Goal: Obtain resource: Download file/media

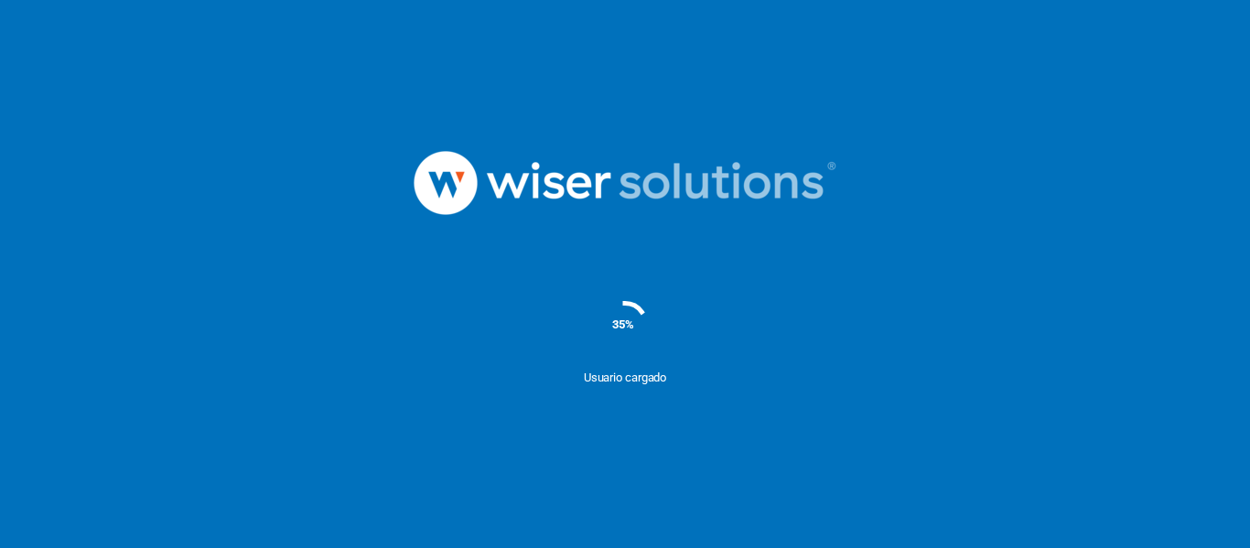
click at [292, 311] on div "35%" at bounding box center [625, 324] width 1250 height 92
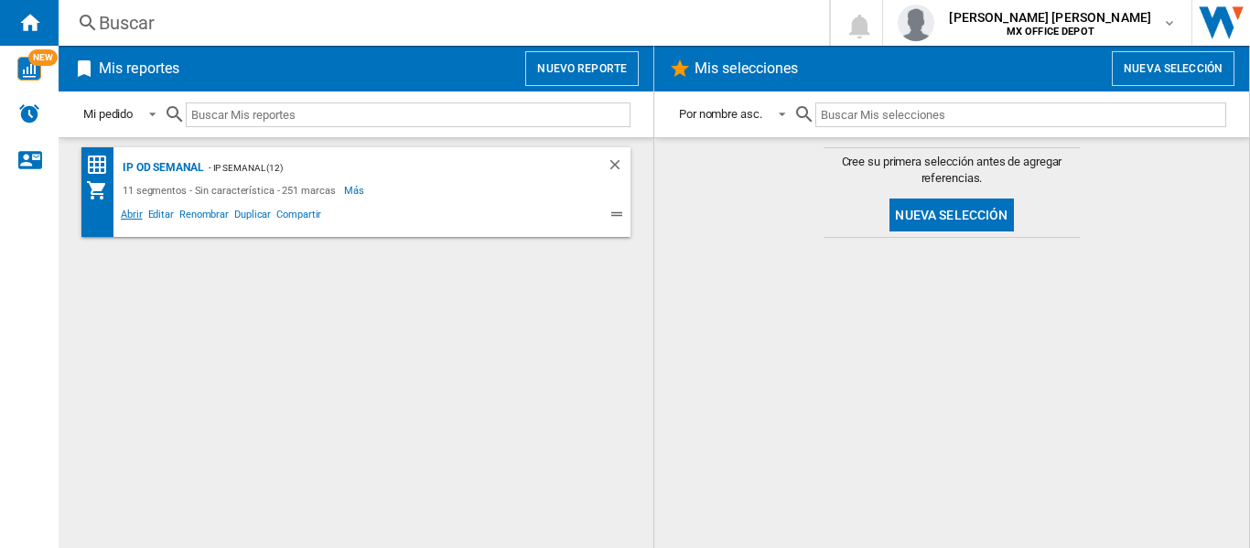
click at [138, 210] on span "Abrir" at bounding box center [131, 217] width 27 height 22
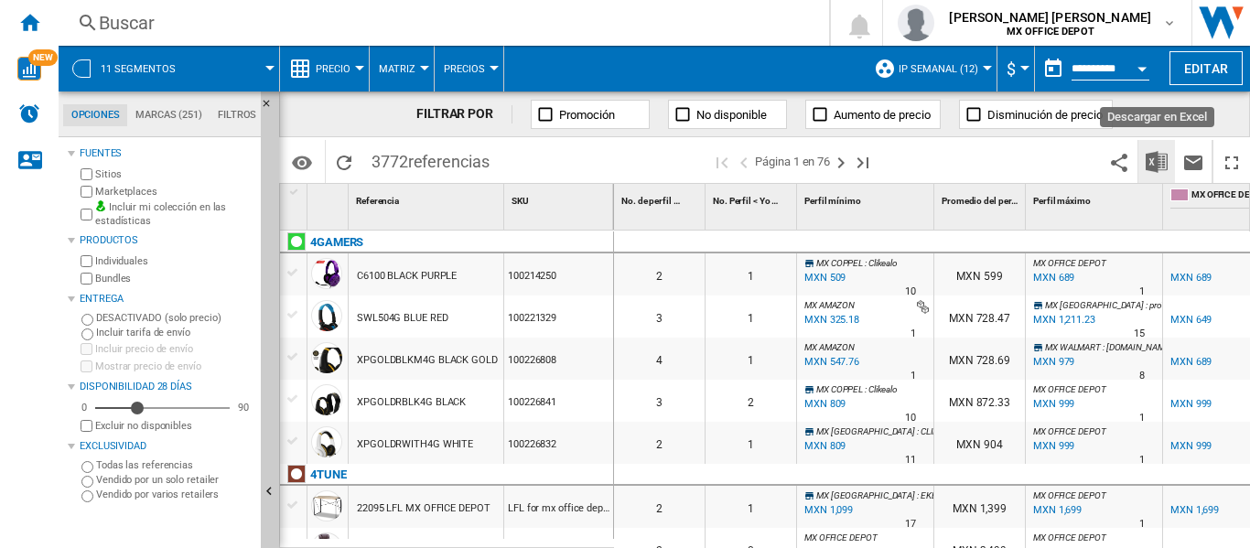
click at [1147, 143] on button "Descargar en Excel" at bounding box center [1156, 161] width 37 height 43
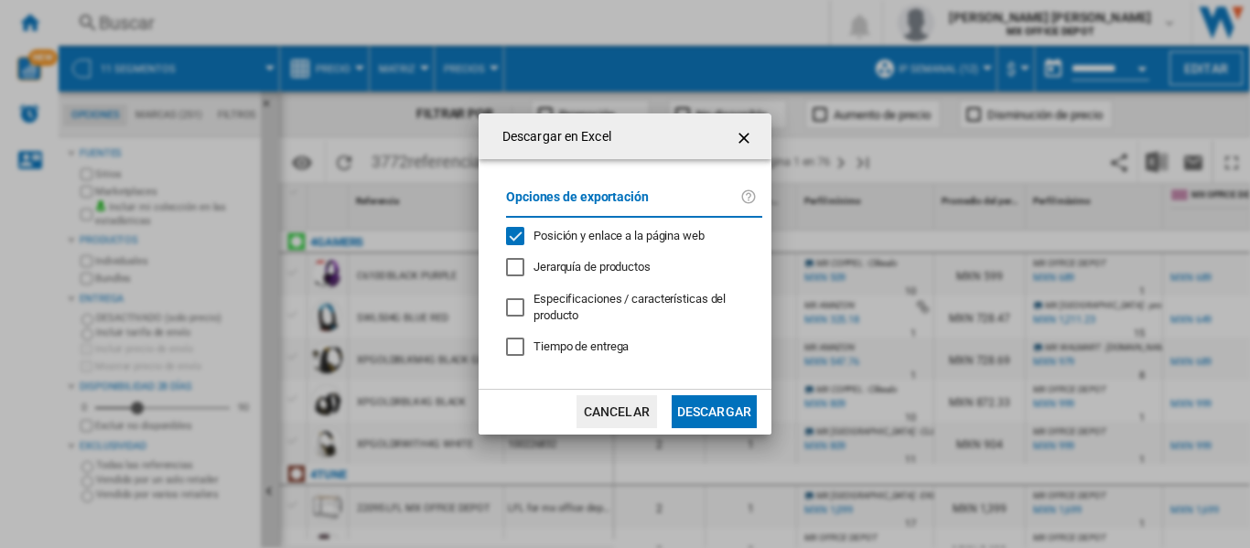
click at [707, 434] on md-dialog-actions "Cancelar Descargar" at bounding box center [625, 412] width 293 height 46
click at [709, 418] on button "Descargar" at bounding box center [714, 411] width 85 height 33
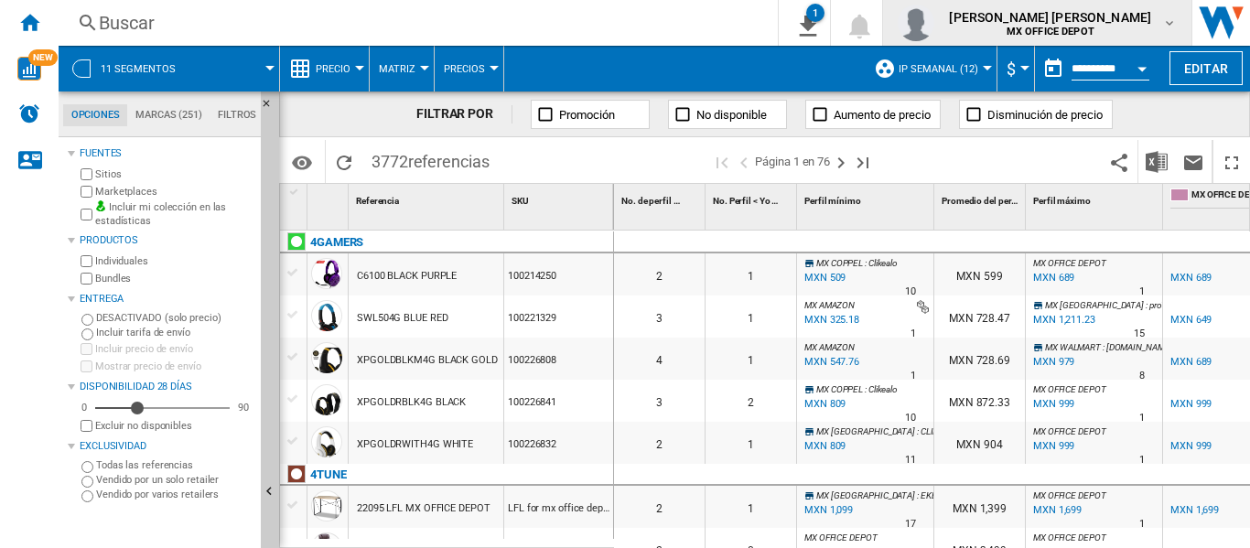
click at [1074, 13] on span "[PERSON_NAME] [PERSON_NAME]" at bounding box center [1050, 17] width 202 height 18
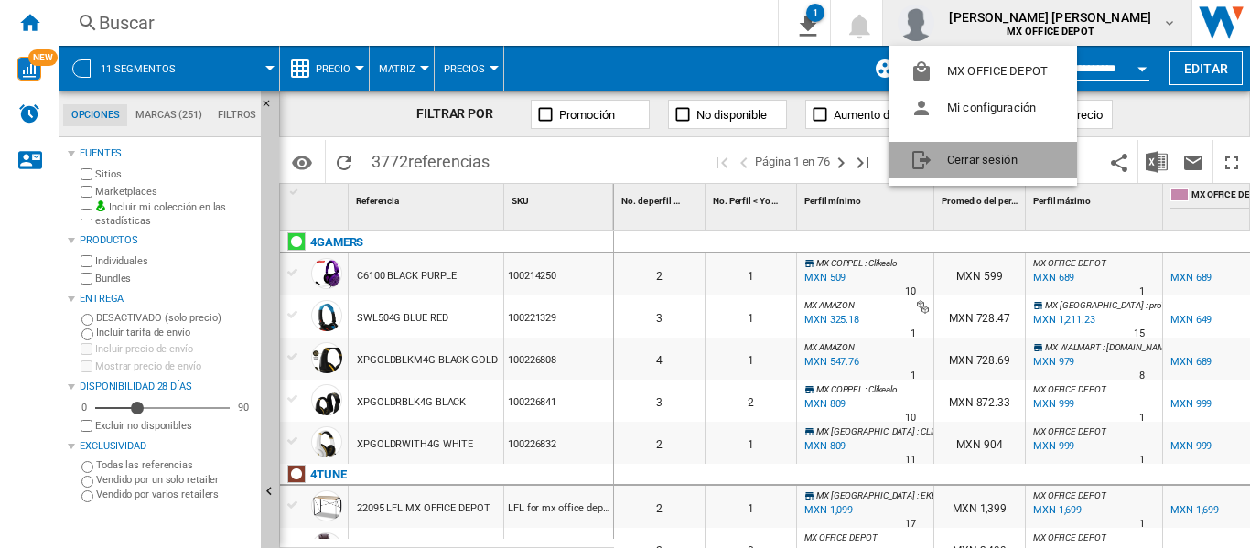
click at [1044, 162] on button "Cerrar sesión" at bounding box center [983, 160] width 189 height 37
